Goal: Information Seeking & Learning: Learn about a topic

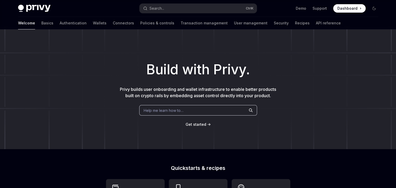
click at [160, 117] on div "Build with Privy. Privy builds user onboarding and wallet infrastructure to ena…" at bounding box center [198, 88] width 396 height 119
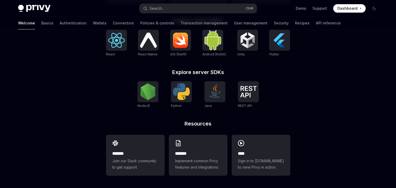
scroll to position [229, 0]
click at [118, 45] on img at bounding box center [116, 39] width 17 height 15
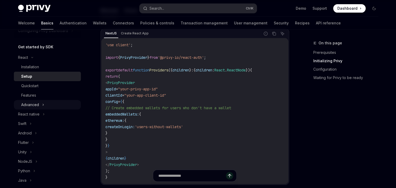
scroll to position [52, 0]
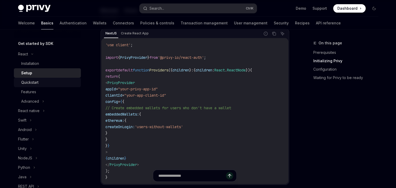
click at [44, 84] on div "Quickstart" at bounding box center [49, 82] width 57 height 6
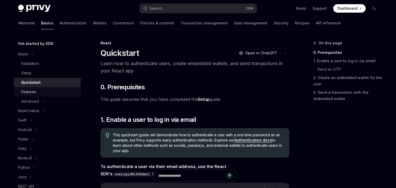
click at [44, 94] on div "Features" at bounding box center [49, 92] width 57 height 6
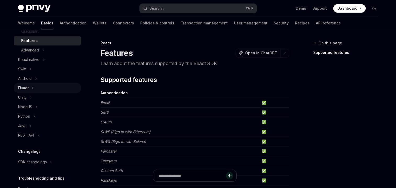
scroll to position [105, 0]
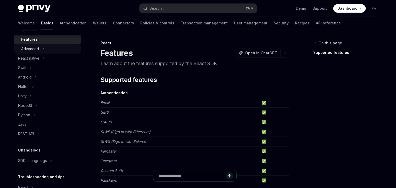
click at [46, 47] on div "Advanced" at bounding box center [47, 48] width 67 height 9
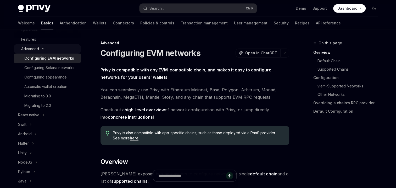
click at [46, 47] on div "Advanced" at bounding box center [47, 48] width 67 height 9
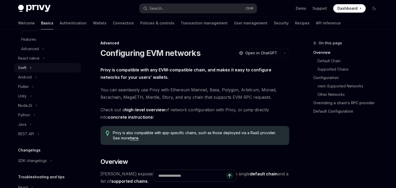
click at [43, 68] on div "Swift" at bounding box center [47, 67] width 67 height 9
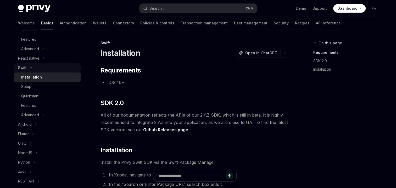
click at [35, 67] on div "Swift" at bounding box center [47, 67] width 67 height 9
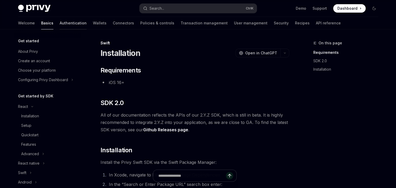
click at [60, 22] on link "Authentication" at bounding box center [73, 23] width 27 height 13
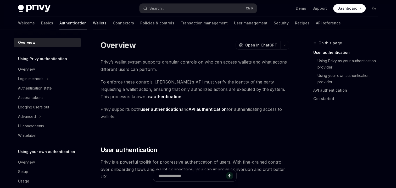
click at [93, 25] on link "Wallets" at bounding box center [100, 23] width 14 height 13
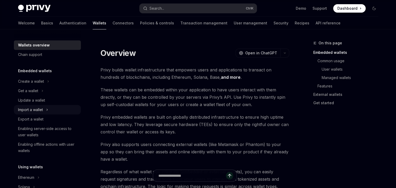
click at [50, 110] on div "Import a wallet" at bounding box center [47, 109] width 67 height 9
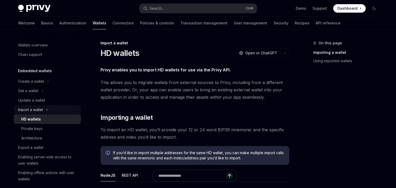
click at [50, 111] on div "Import a wallet" at bounding box center [47, 109] width 67 height 9
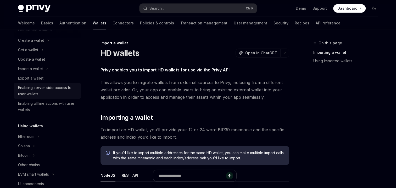
scroll to position [79, 0]
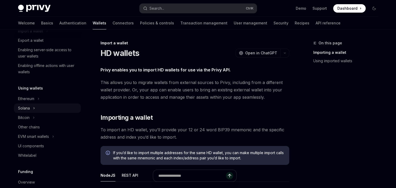
click at [44, 107] on div "Solana" at bounding box center [47, 107] width 67 height 9
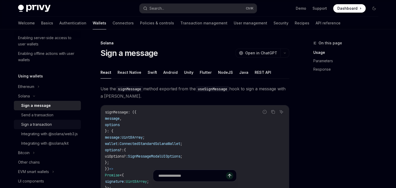
scroll to position [105, 0]
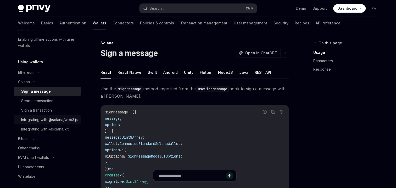
click at [56, 118] on div "Integrating with @solana/web3.js" at bounding box center [49, 119] width 57 height 6
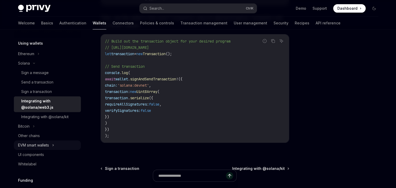
scroll to position [183, 0]
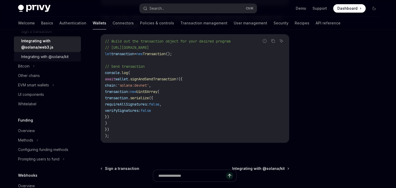
click at [68, 56] on div "Integrating with @solana/kit" at bounding box center [44, 56] width 47 height 6
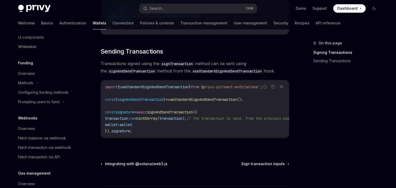
scroll to position [236, 0]
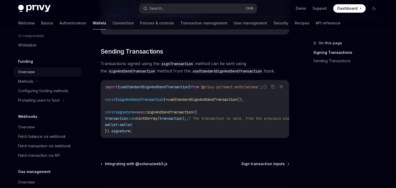
click at [48, 75] on div "Overview" at bounding box center [48, 72] width 60 height 6
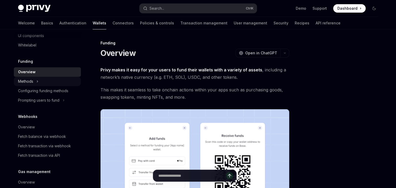
click at [48, 86] on div "Methods" at bounding box center [47, 80] width 67 height 9
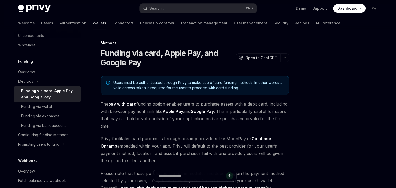
click at [51, 102] on link "Funding via card, Apple Pay, and Google Pay" at bounding box center [47, 94] width 67 height 16
click at [50, 109] on div "Funding via wallet" at bounding box center [36, 106] width 31 height 6
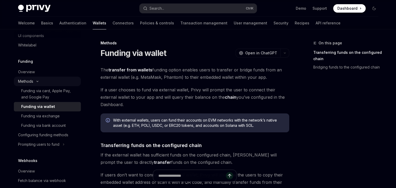
click at [35, 82] on icon at bounding box center [37, 81] width 6 height 2
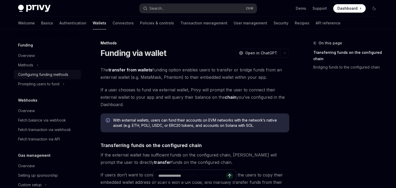
scroll to position [288, 0]
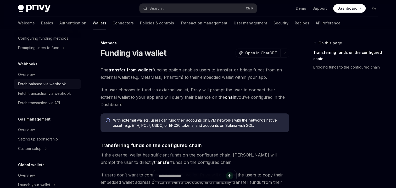
click at [56, 87] on div "Fetch balance via webhook" at bounding box center [42, 84] width 48 height 6
type textarea "*"
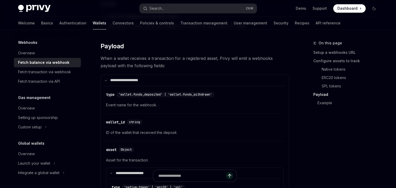
scroll to position [163, 0]
